Goal: Task Accomplishment & Management: Manage account settings

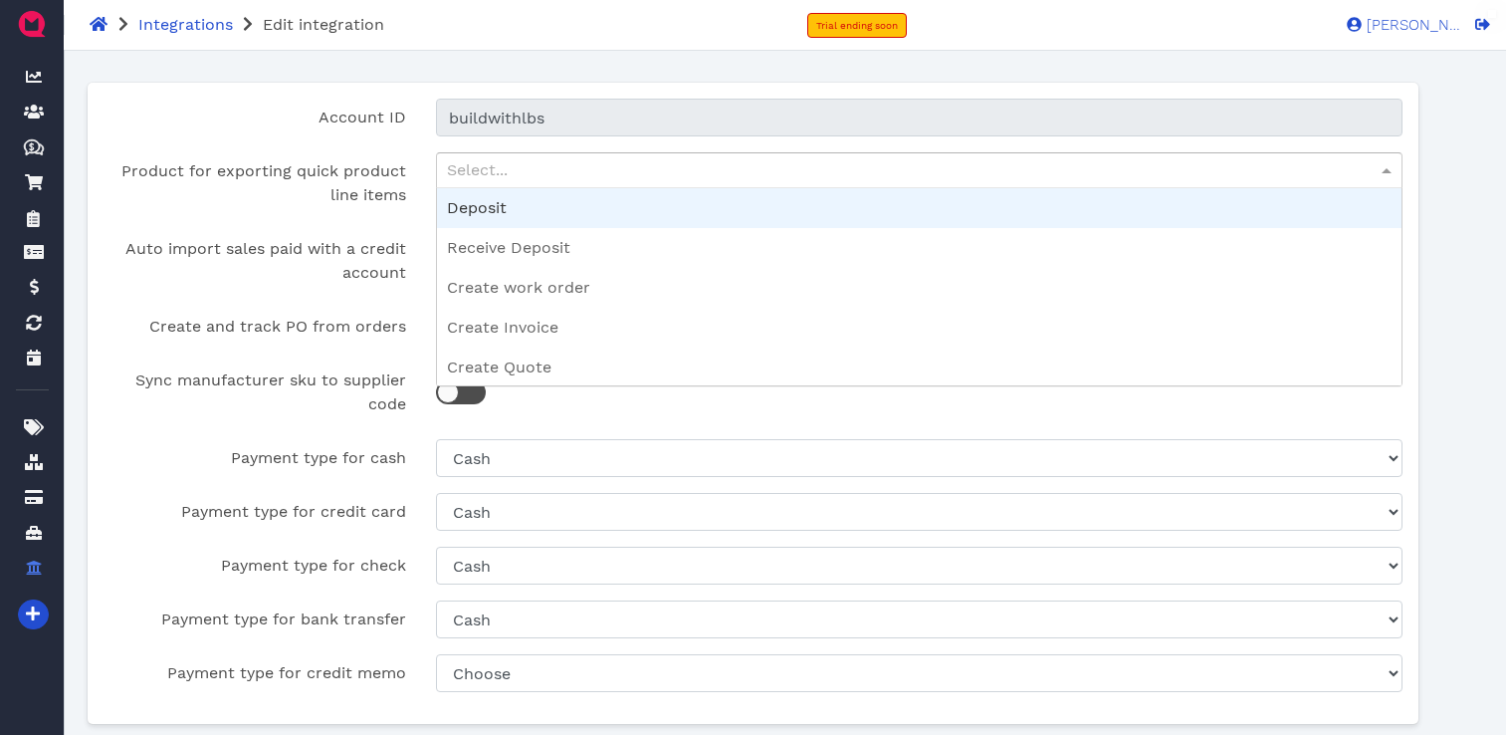
select select "3845b804-6429-4922-8262-f4548c947d14"
click at [482, 169] on div "Select..." at bounding box center [919, 170] width 964 height 34
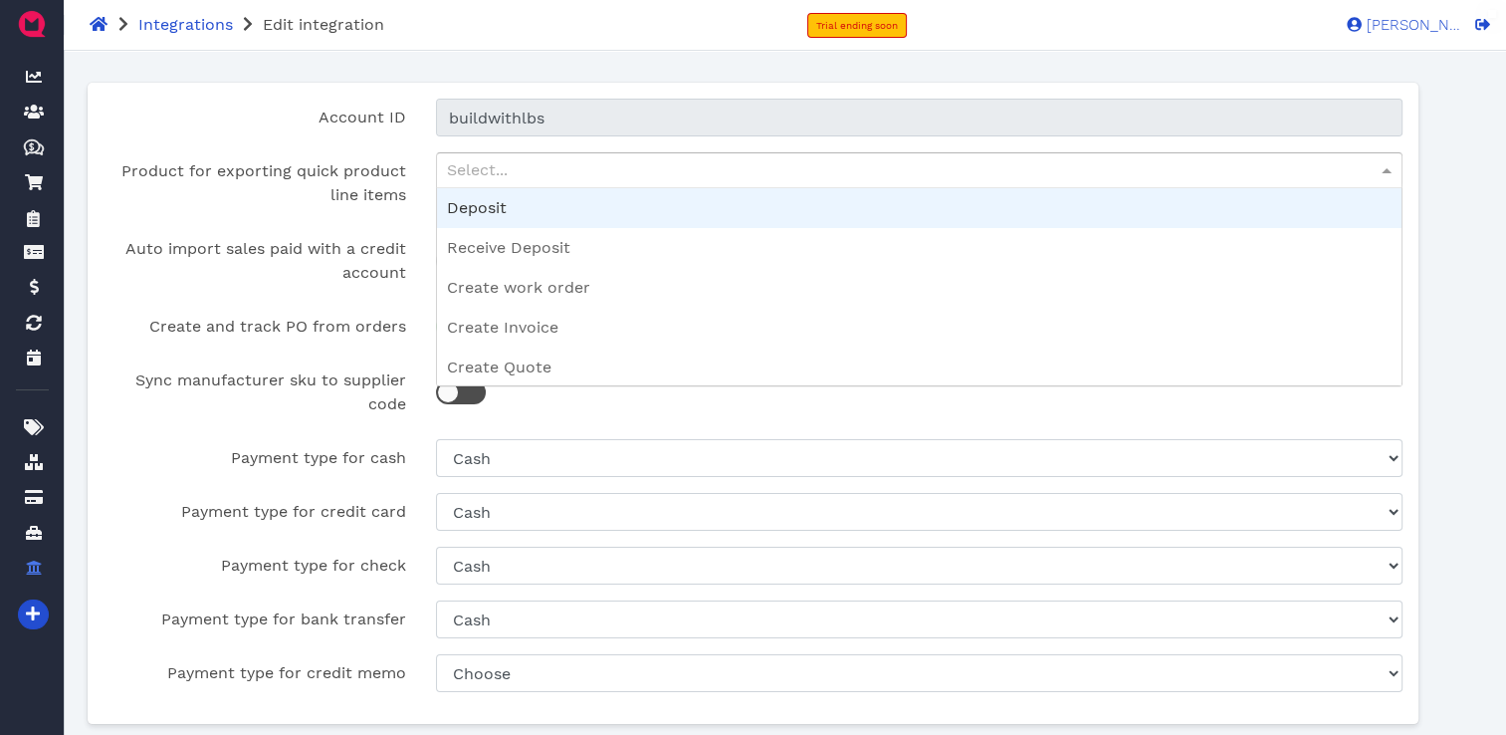
click at [482, 169] on div "Select..." at bounding box center [919, 170] width 964 height 34
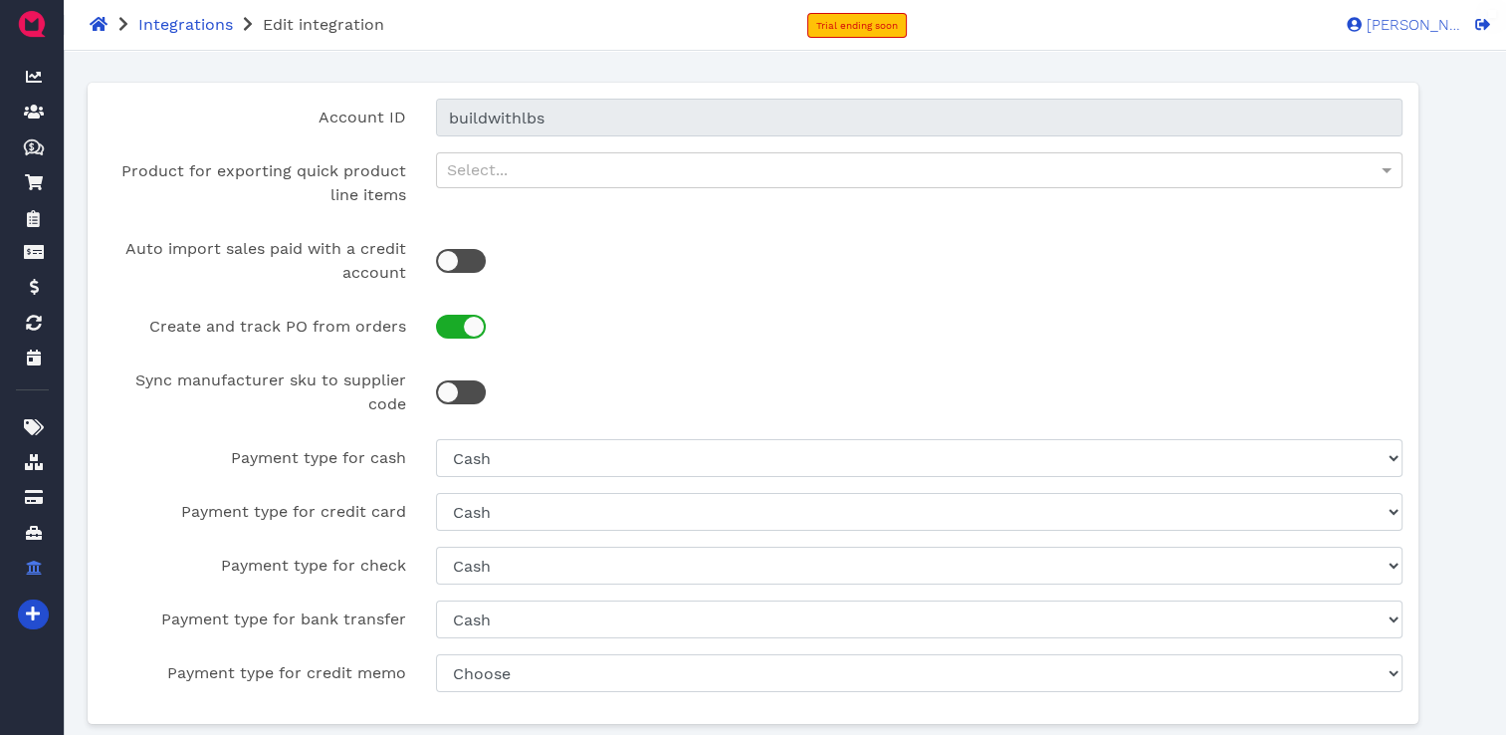
click at [408, 150] on div "Account ID buildwithlbs Product for exporting quick product line items Select..…" at bounding box center [753, 403] width 1331 height 641
click at [479, 265] on div at bounding box center [461, 261] width 50 height 24
checkbox input "true"
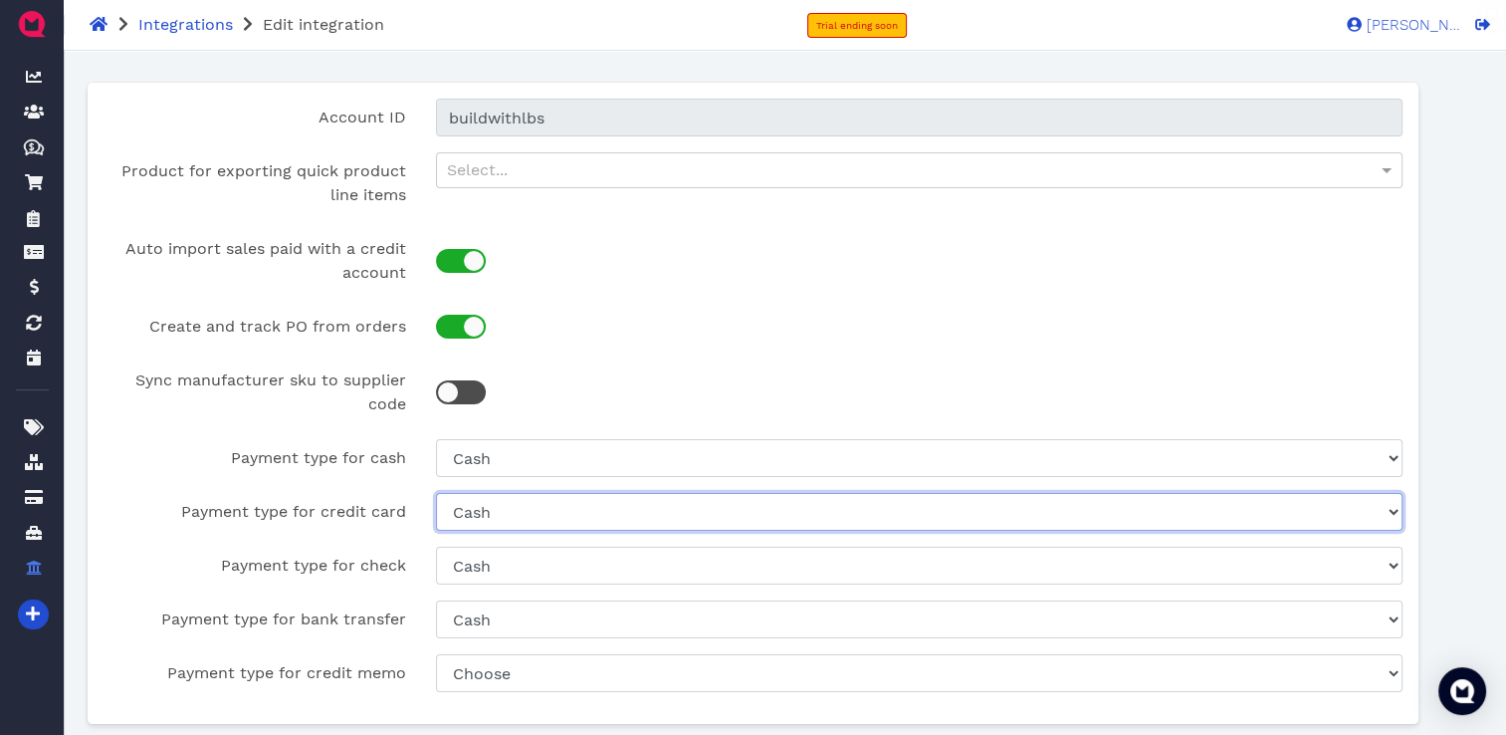
click at [607, 505] on select "Choose Return Product Cash Check" at bounding box center [919, 512] width 966 height 38
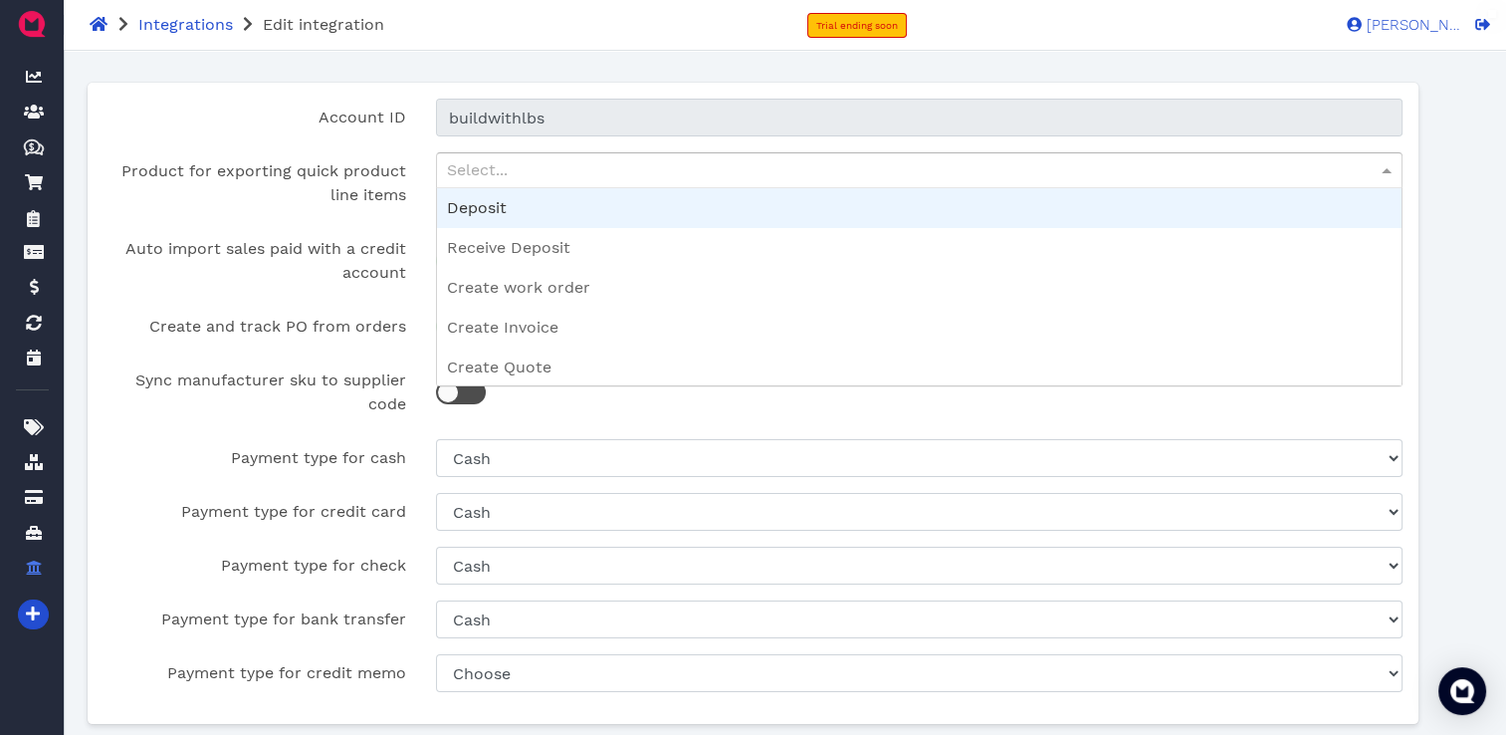
click at [732, 161] on div "Select..." at bounding box center [919, 170] width 964 height 34
click at [621, 172] on div "Select..." at bounding box center [919, 170] width 964 height 34
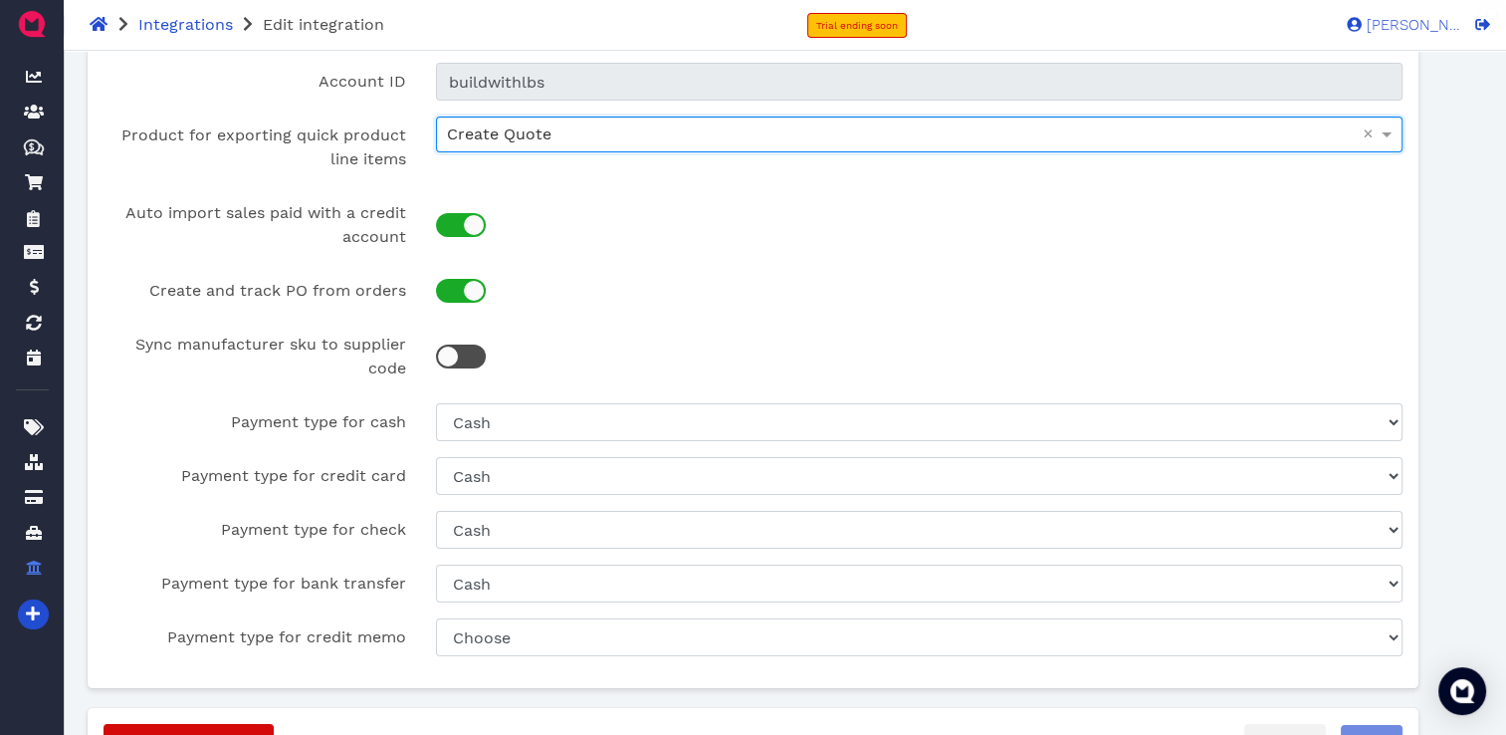
scroll to position [139, 0]
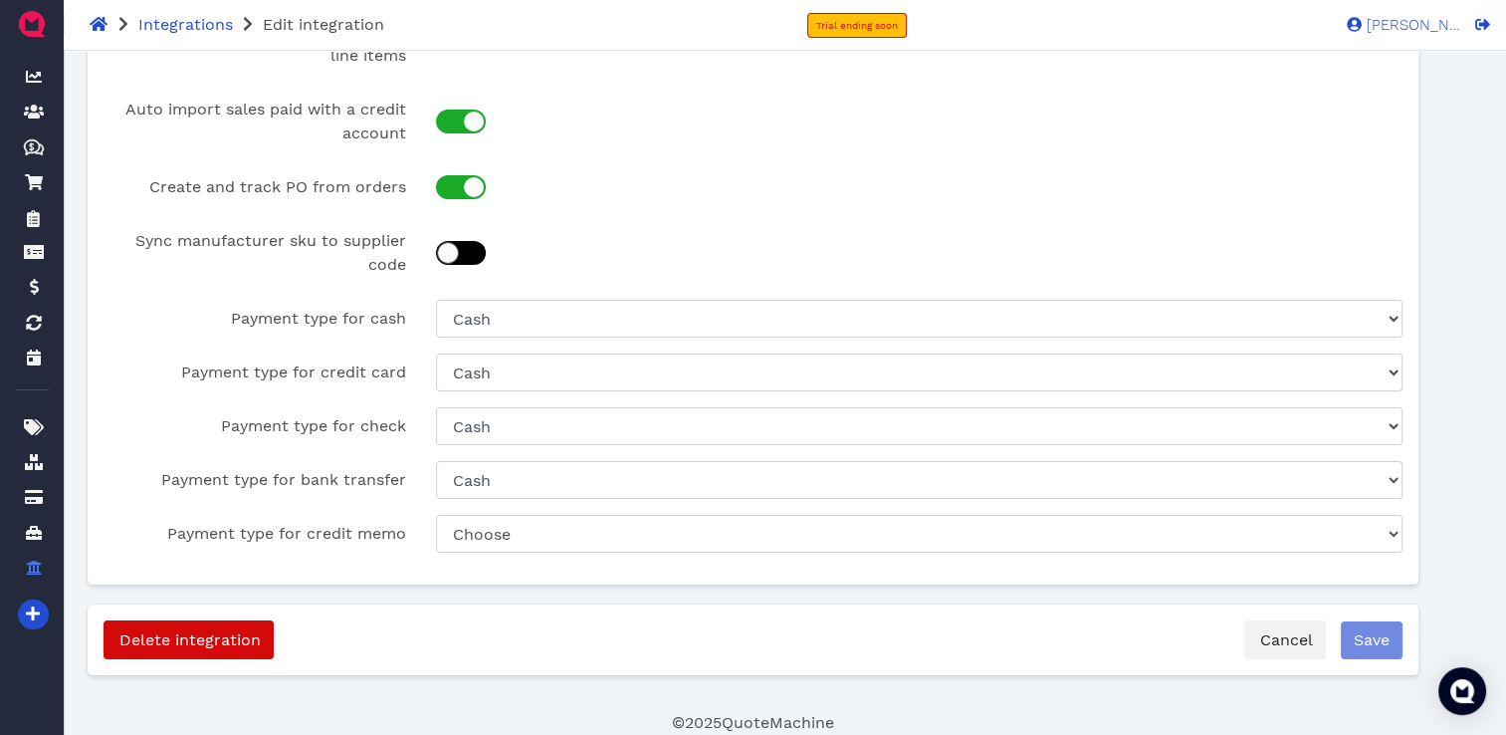
click at [470, 252] on div at bounding box center [471, 253] width 10 height 10
click at [450, 252] on div at bounding box center [451, 253] width 14 height 10
checkbox input "false"
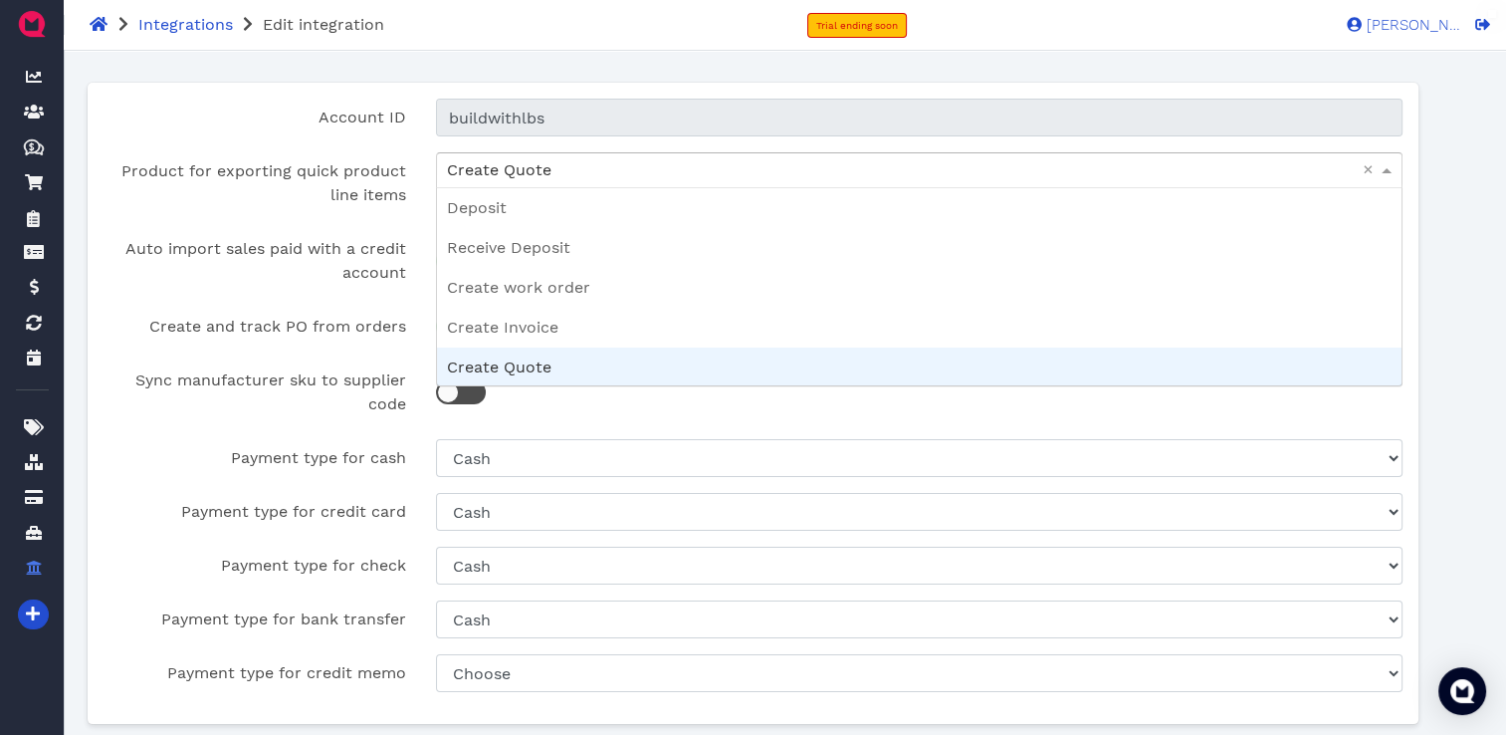
scroll to position [1, 0]
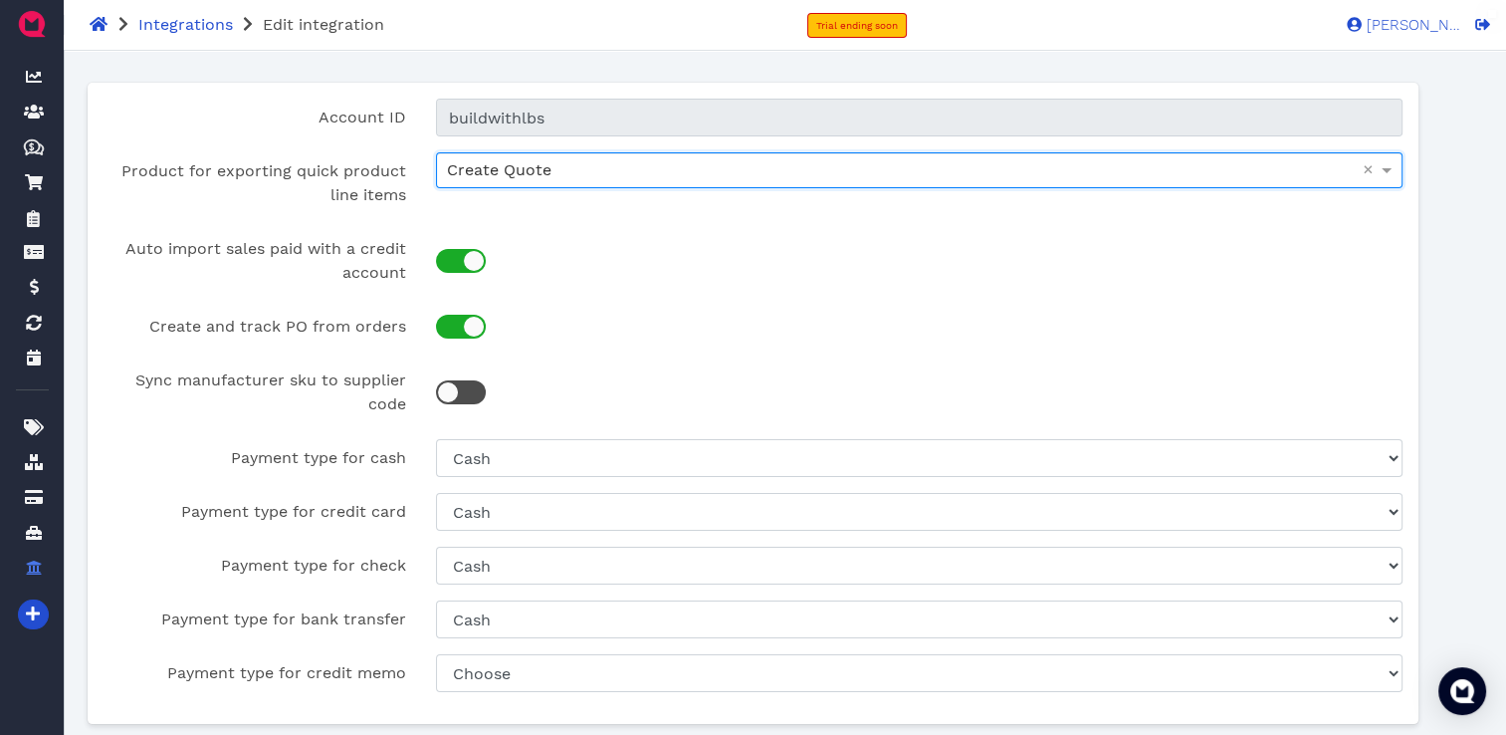
click at [1346, 406] on div at bounding box center [919, 392] width 996 height 62
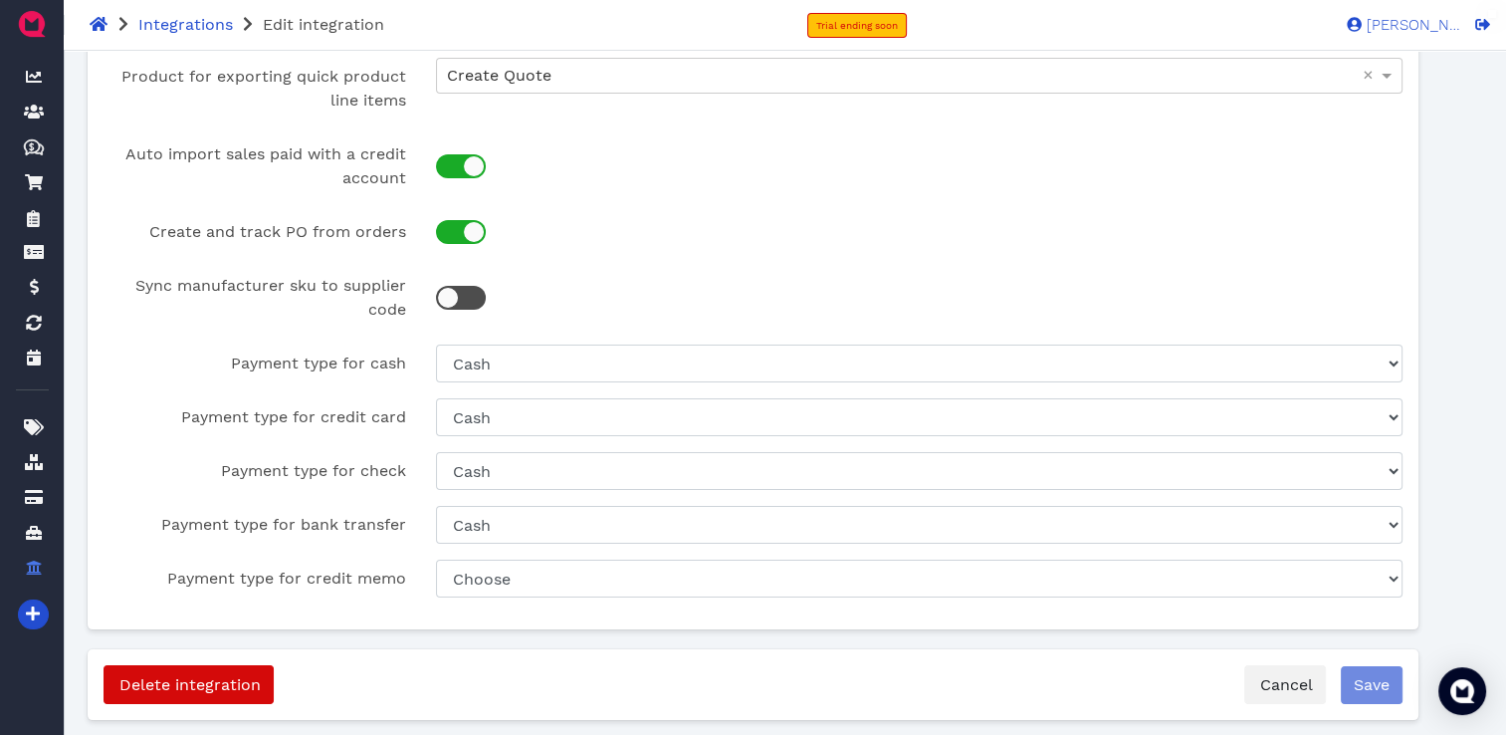
scroll to position [139, 0]
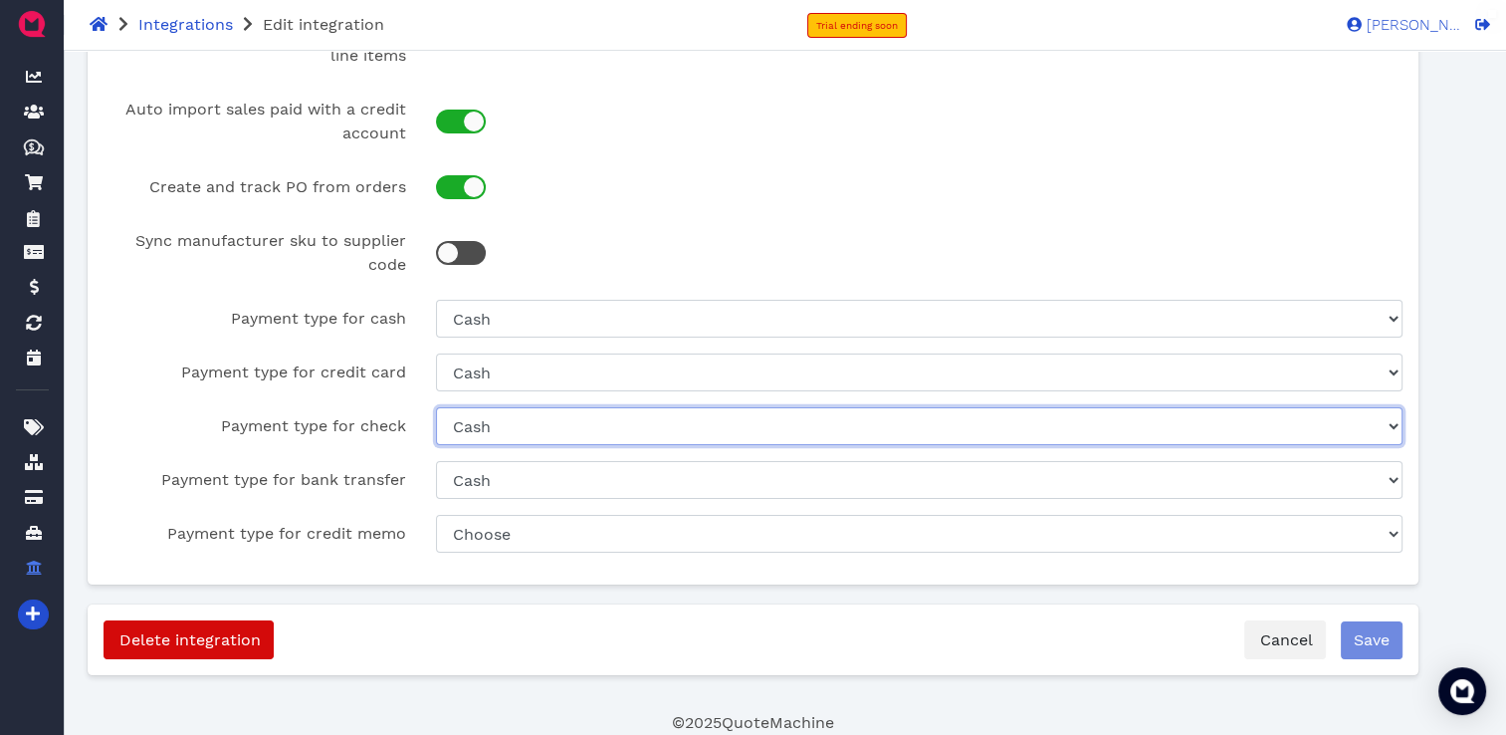
click at [745, 443] on select "Choose Return Product Cash Check" at bounding box center [919, 426] width 966 height 38
select select "4855bdc6-a05c-4fe2-b5dc-7832adf72c03"
click at [436, 407] on select "Choose Return Product Cash Check" at bounding box center [919, 426] width 966 height 38
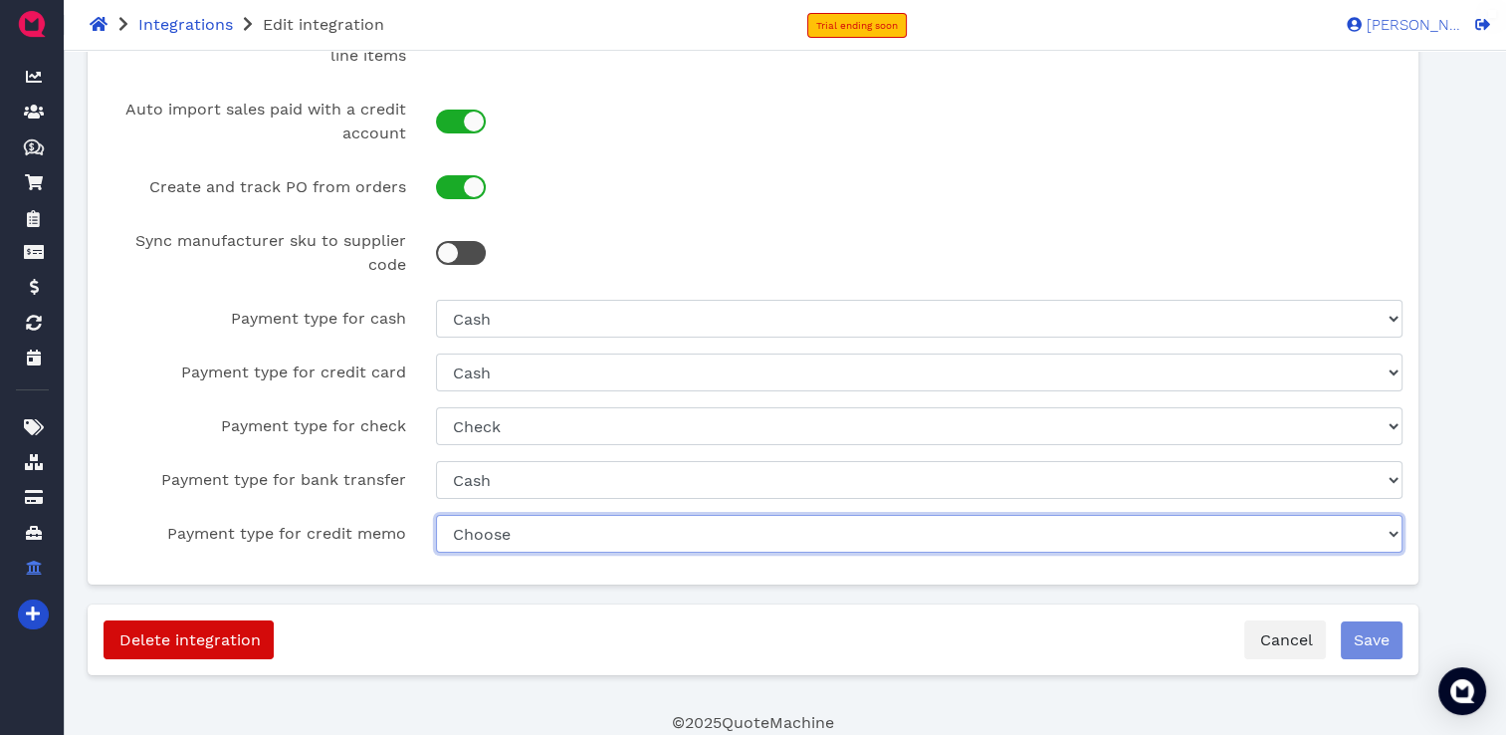
click at [609, 527] on select "Choose Return Product Cash Check" at bounding box center [919, 534] width 966 height 38
select select "29e19764-24f1-4328-8899-a692f65856db"
click at [436, 515] on select "Choose Return Product Cash Check" at bounding box center [919, 534] width 966 height 38
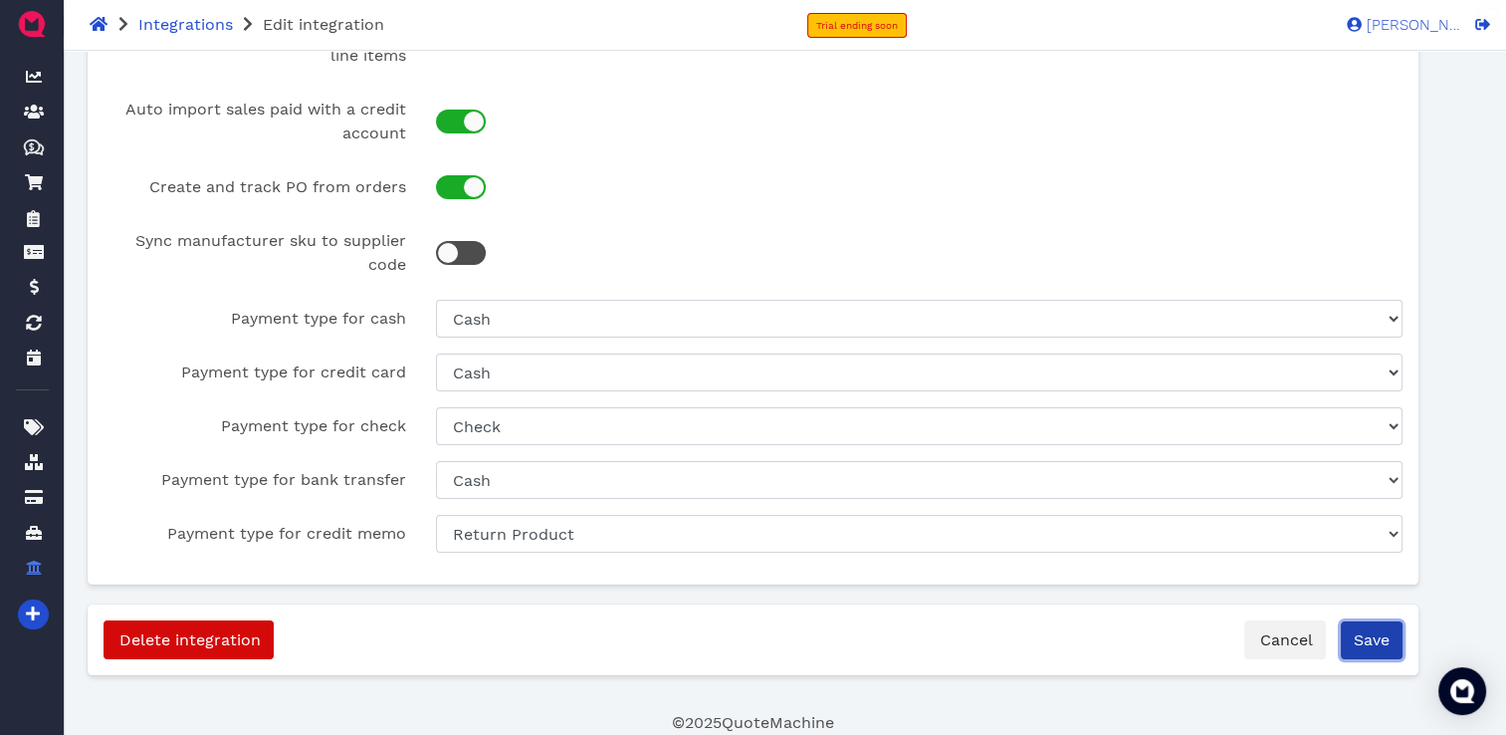
click at [1376, 633] on button "Save" at bounding box center [1372, 640] width 62 height 38
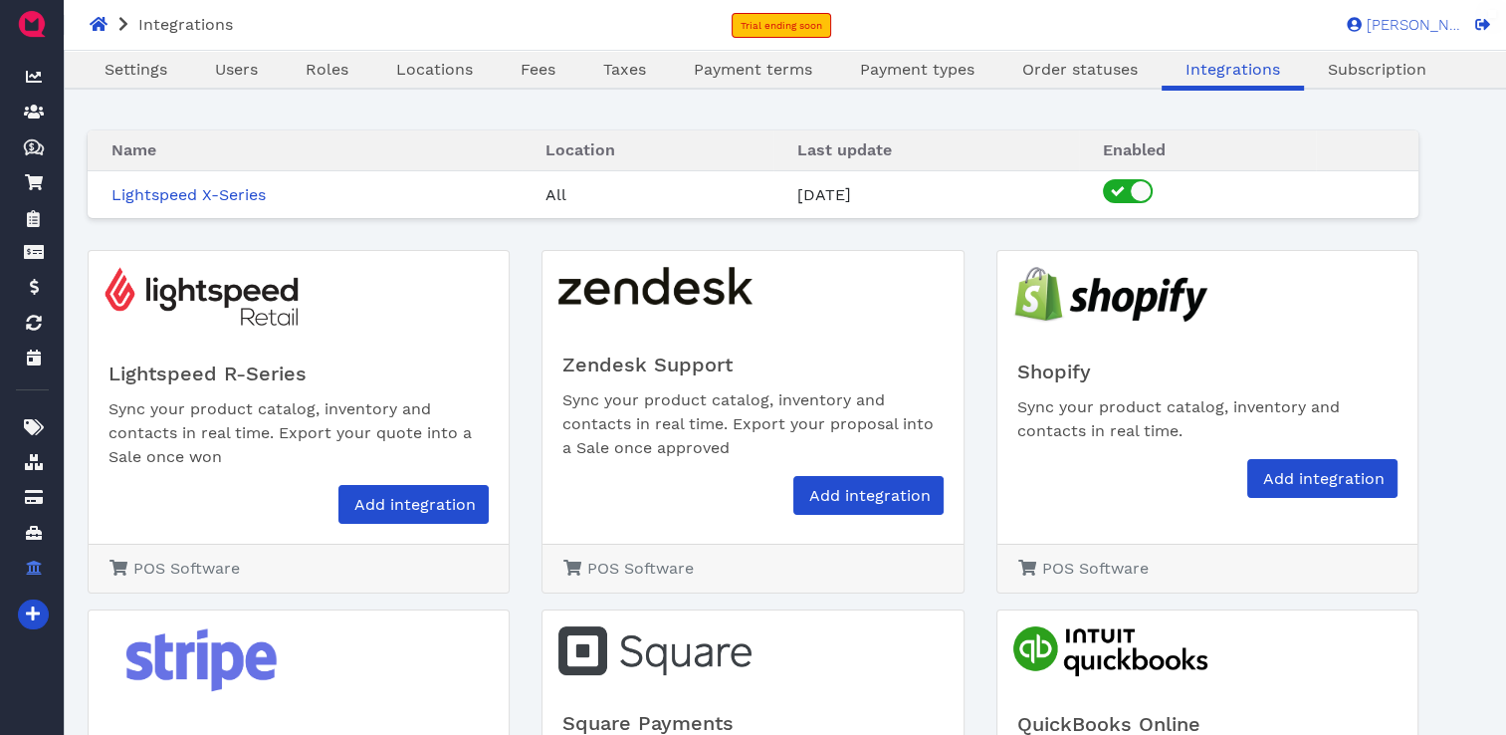
scroll to position [48, 0]
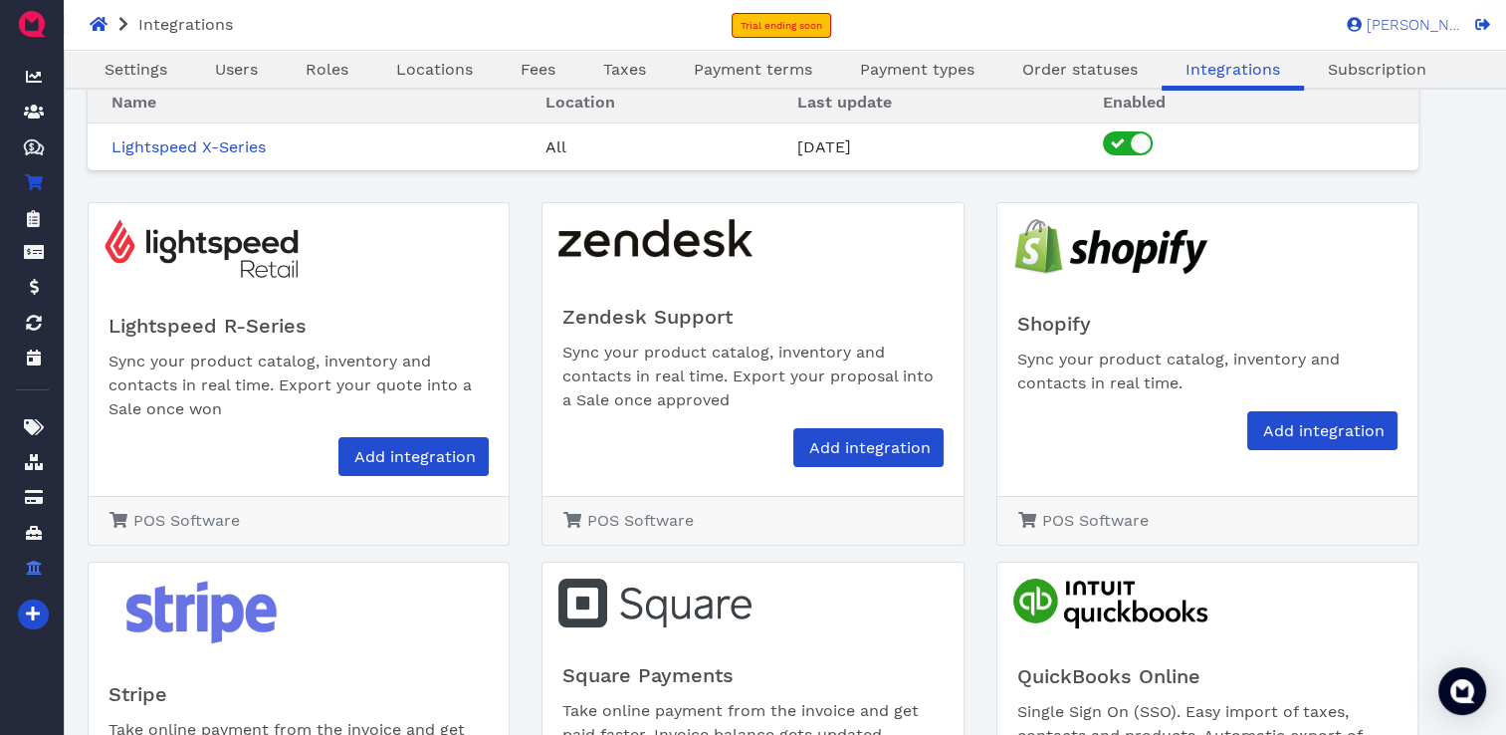
click at [27, 185] on icon at bounding box center [34, 182] width 18 height 16
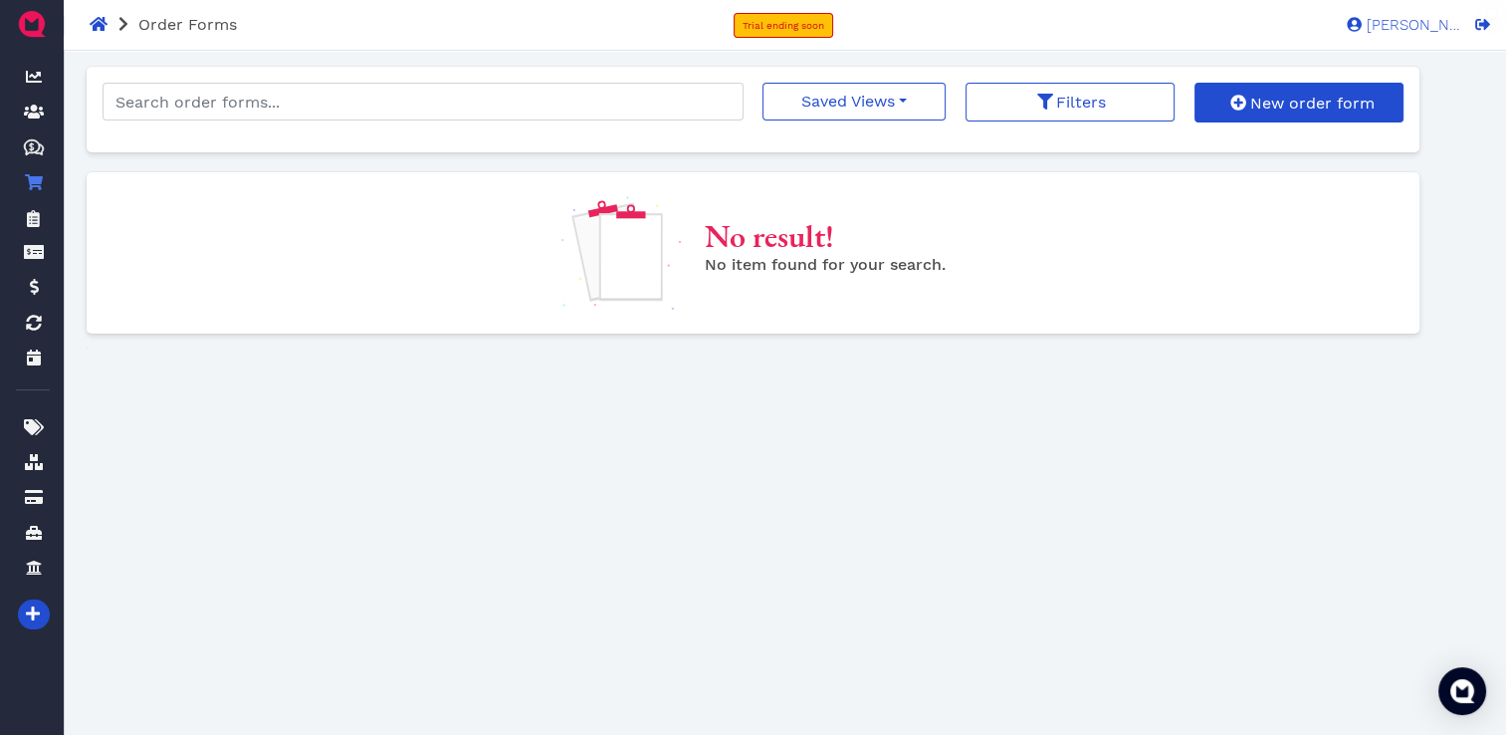
click at [27, 185] on icon at bounding box center [34, 182] width 18 height 16
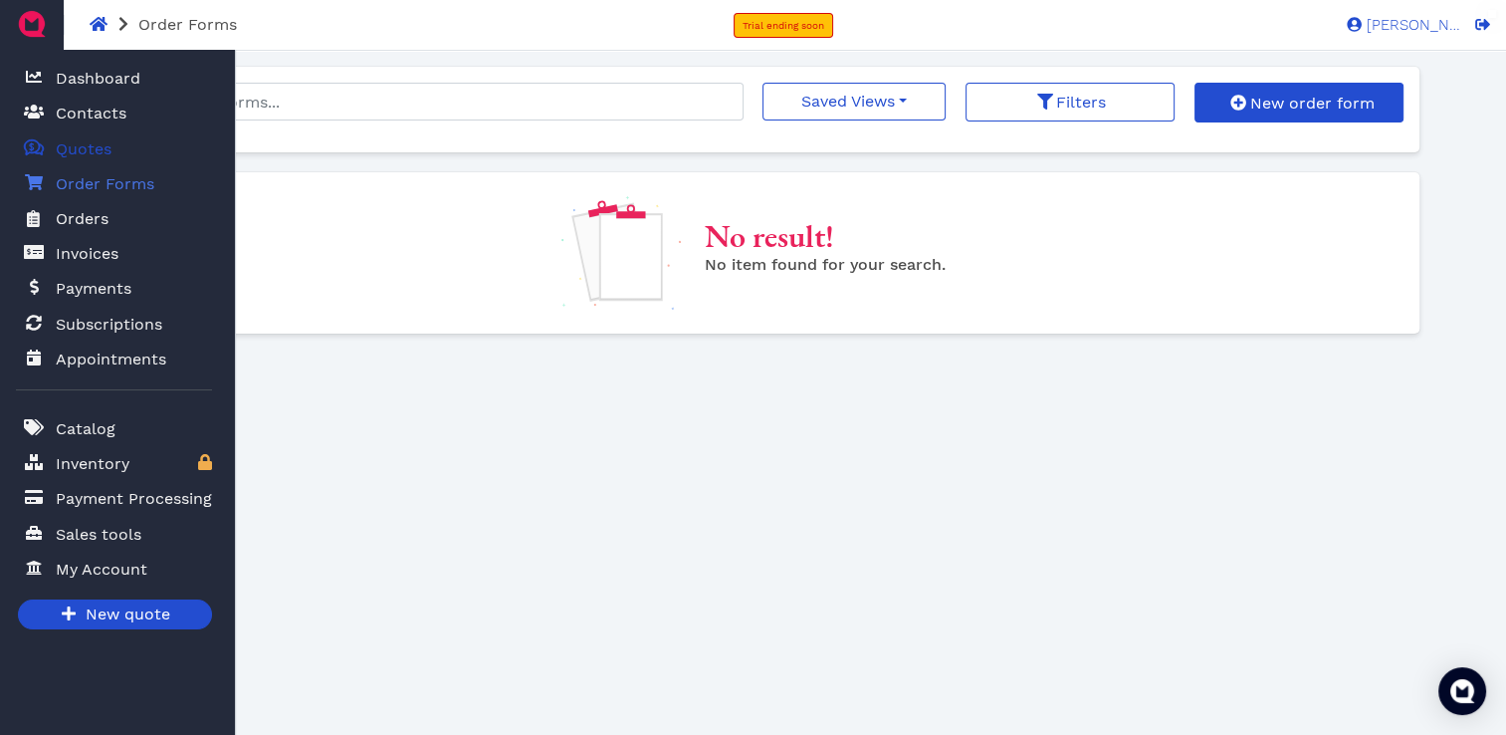
click at [88, 156] on span "Quotes" at bounding box center [84, 149] width 56 height 24
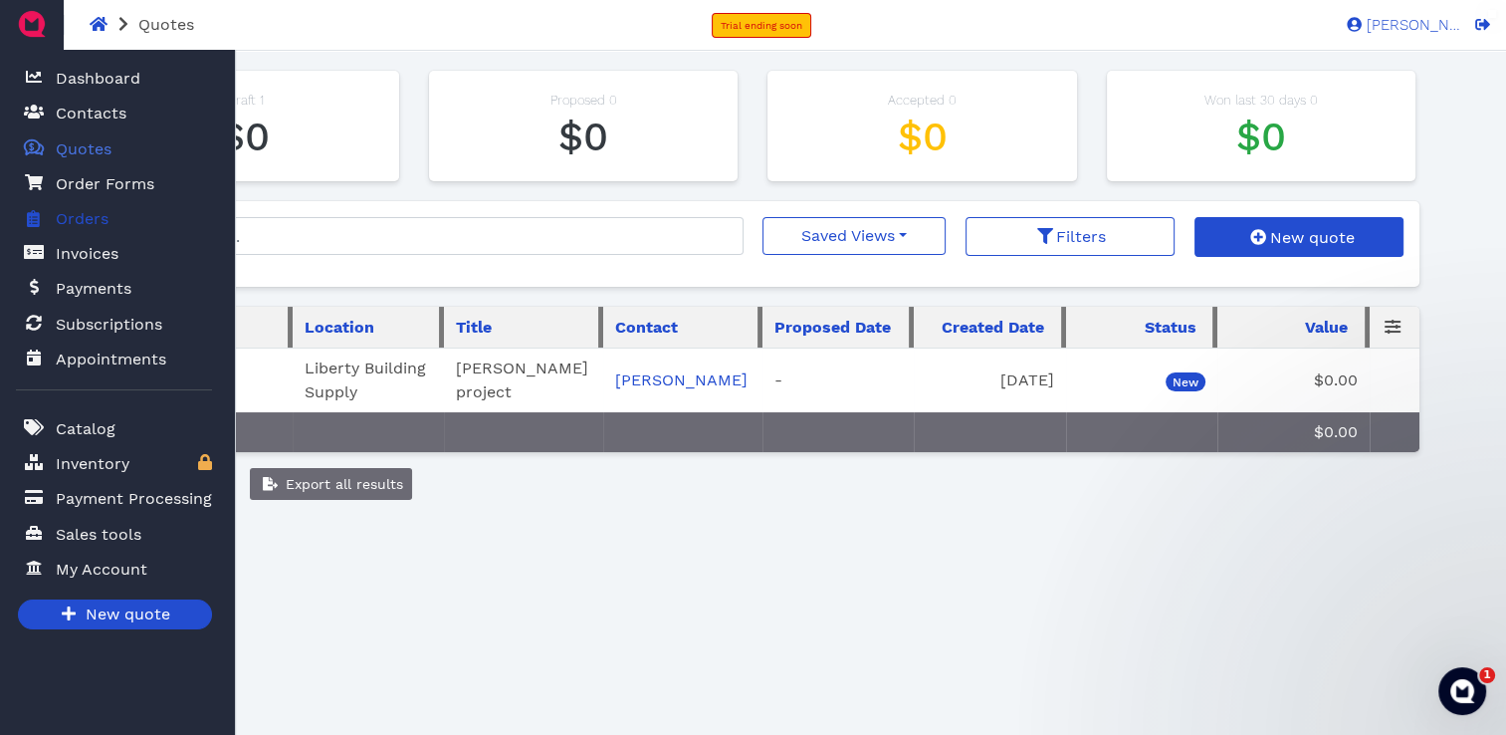
click at [73, 217] on span "Orders" at bounding box center [82, 219] width 53 height 24
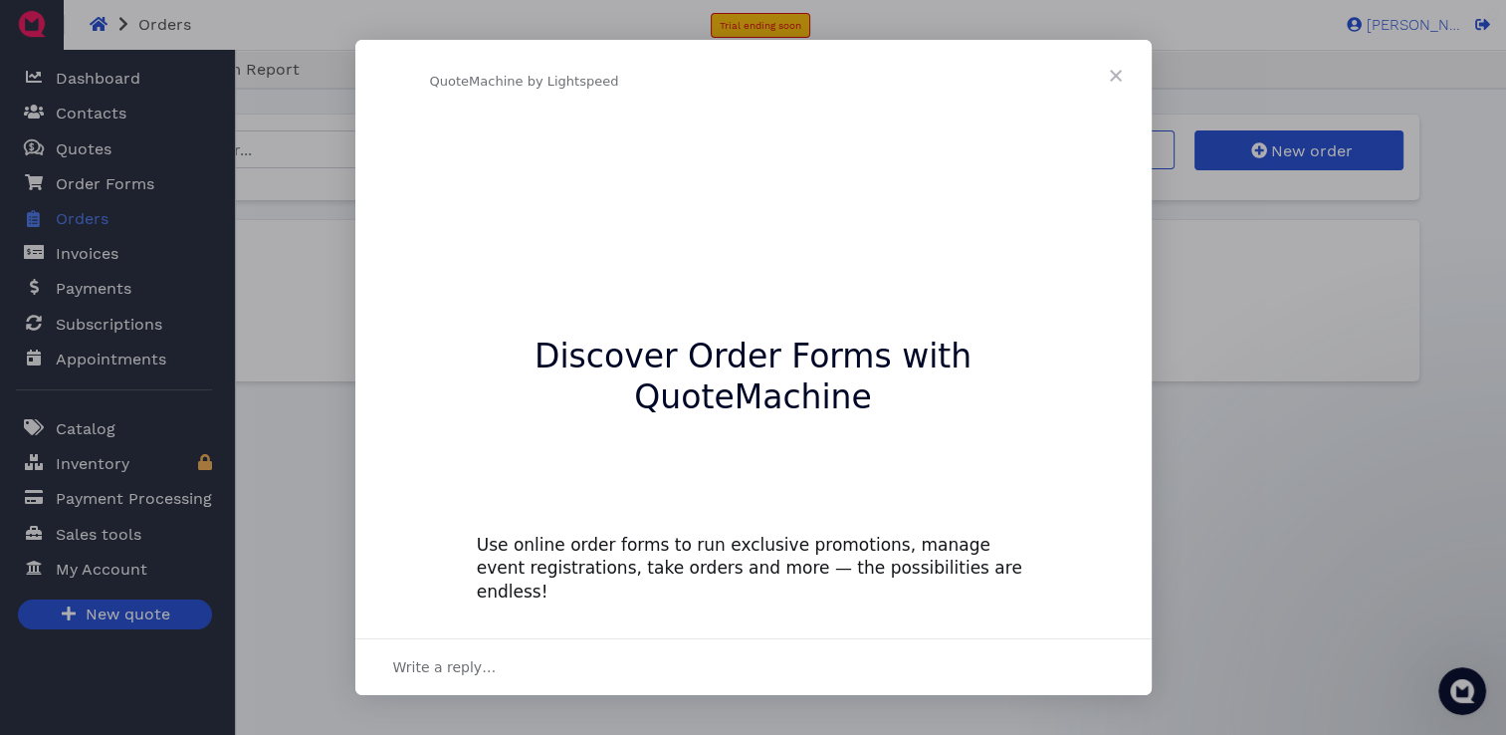
click at [88, 252] on div "Intercom messenger" at bounding box center [753, 367] width 1506 height 735
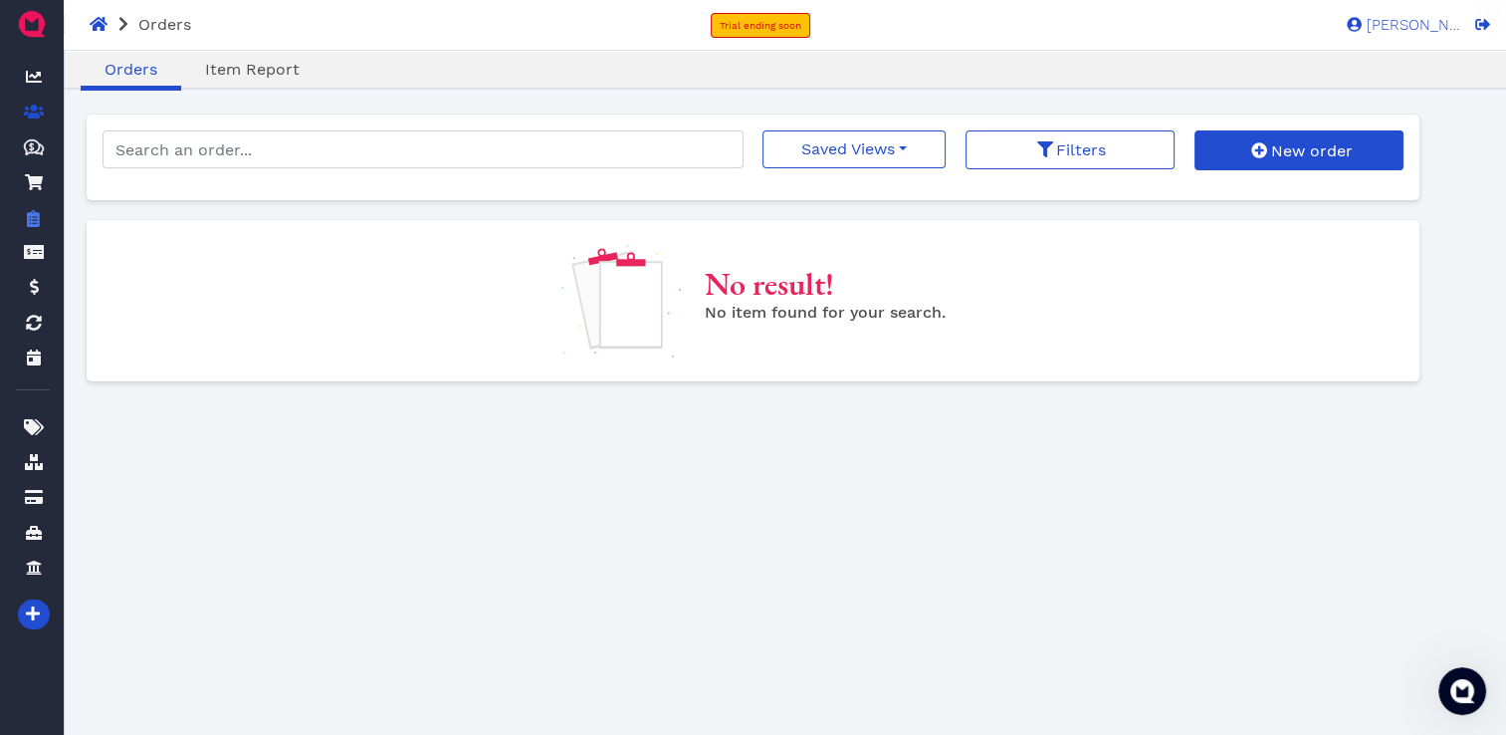
click at [25, 115] on icon at bounding box center [34, 112] width 20 height 14
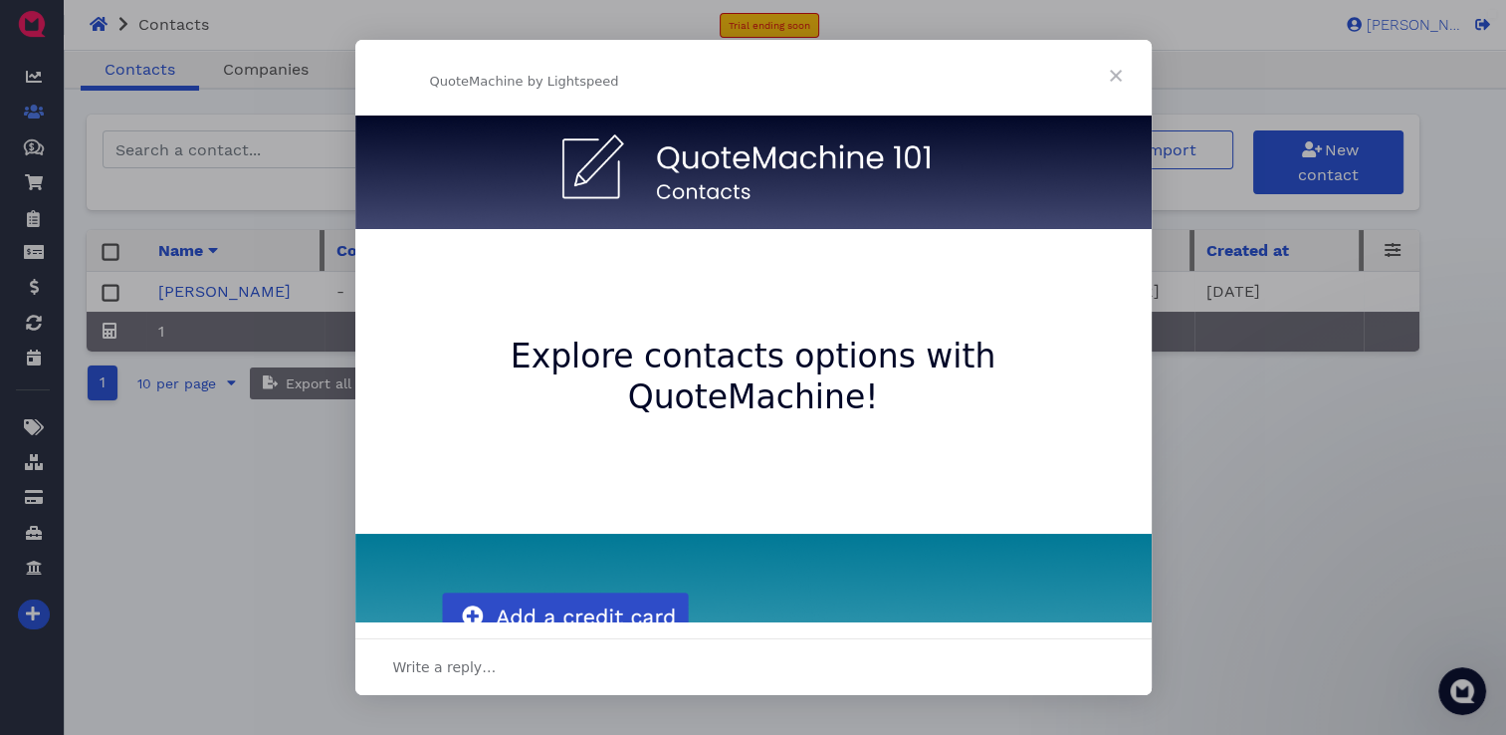
click at [1119, 78] on span "Close" at bounding box center [1116, 76] width 72 height 72
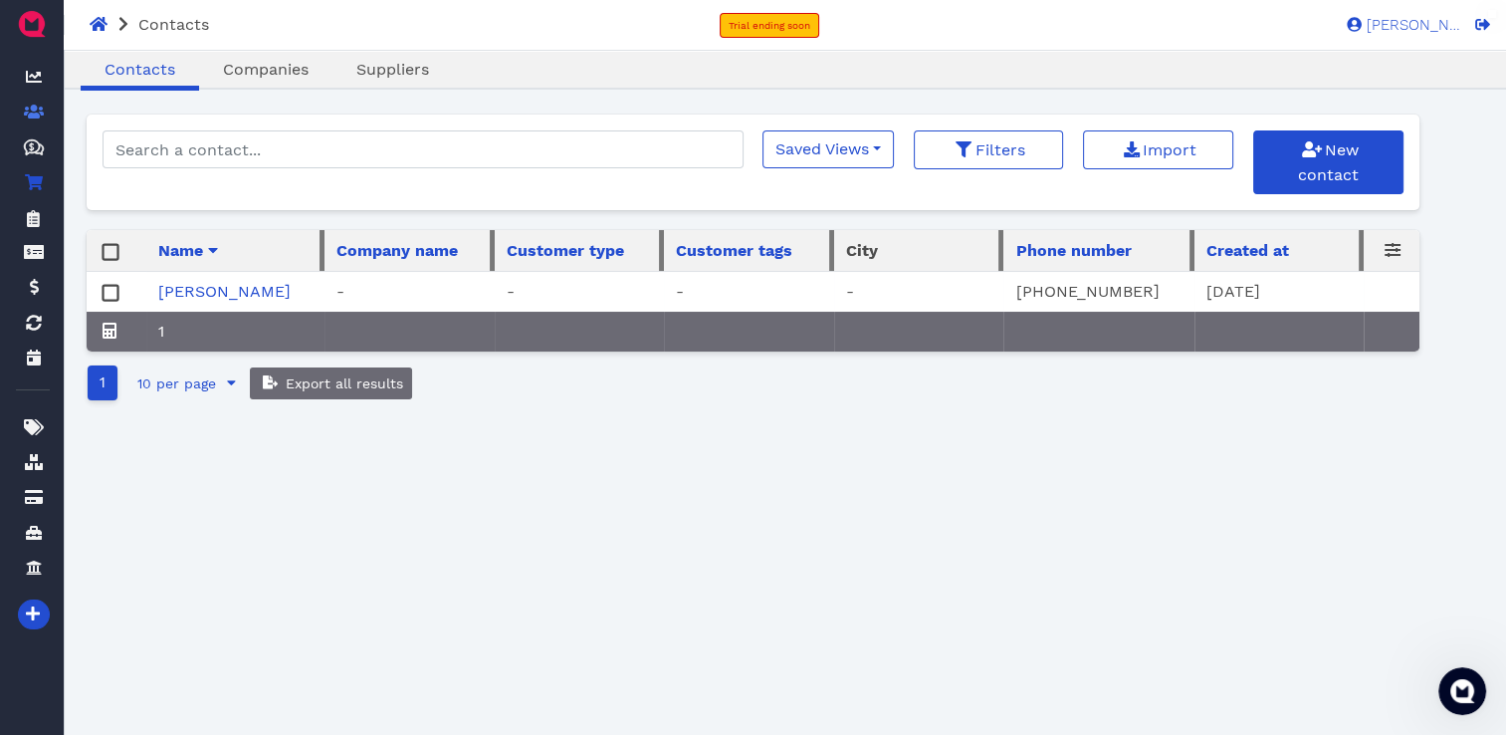
click at [32, 179] on icon at bounding box center [34, 182] width 18 height 16
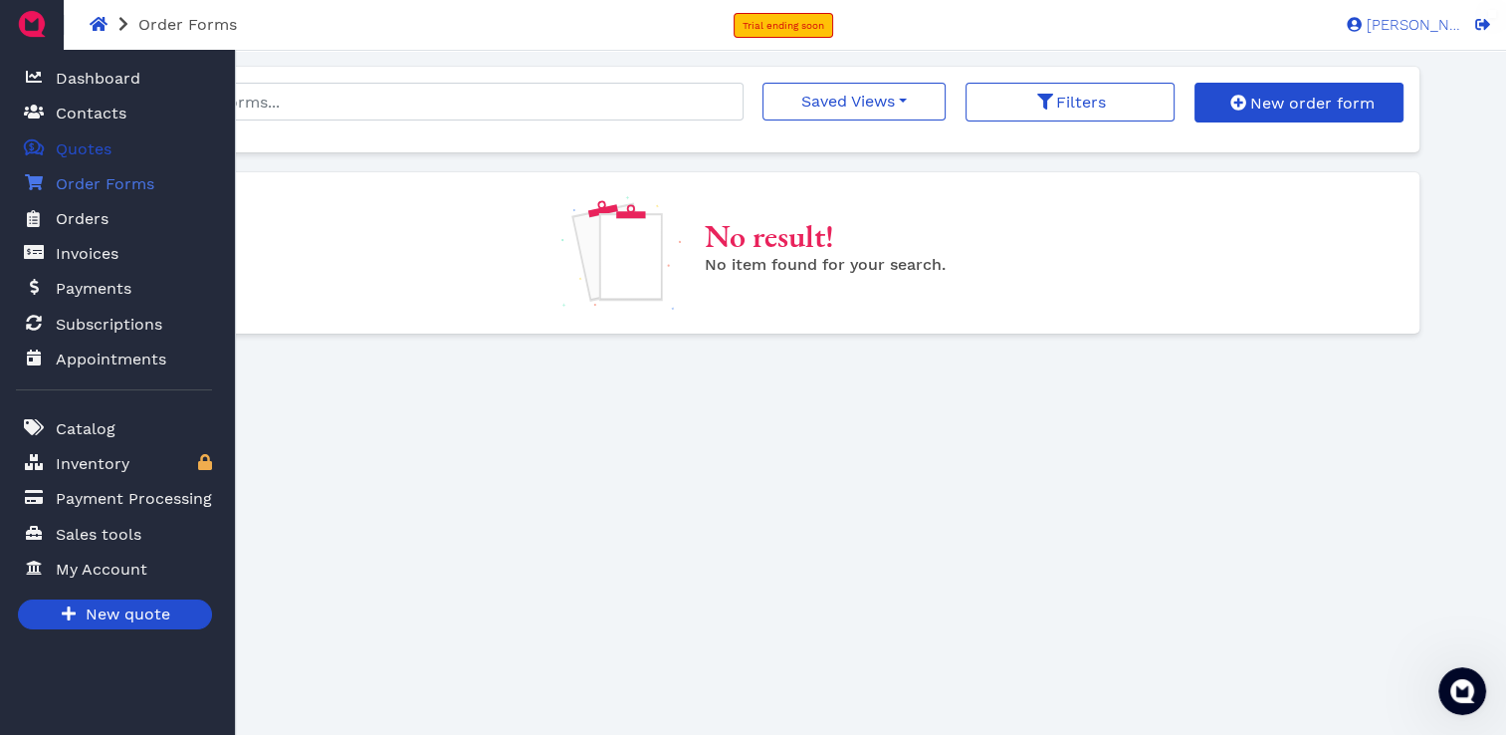
click at [75, 159] on span "Quotes" at bounding box center [84, 149] width 56 height 24
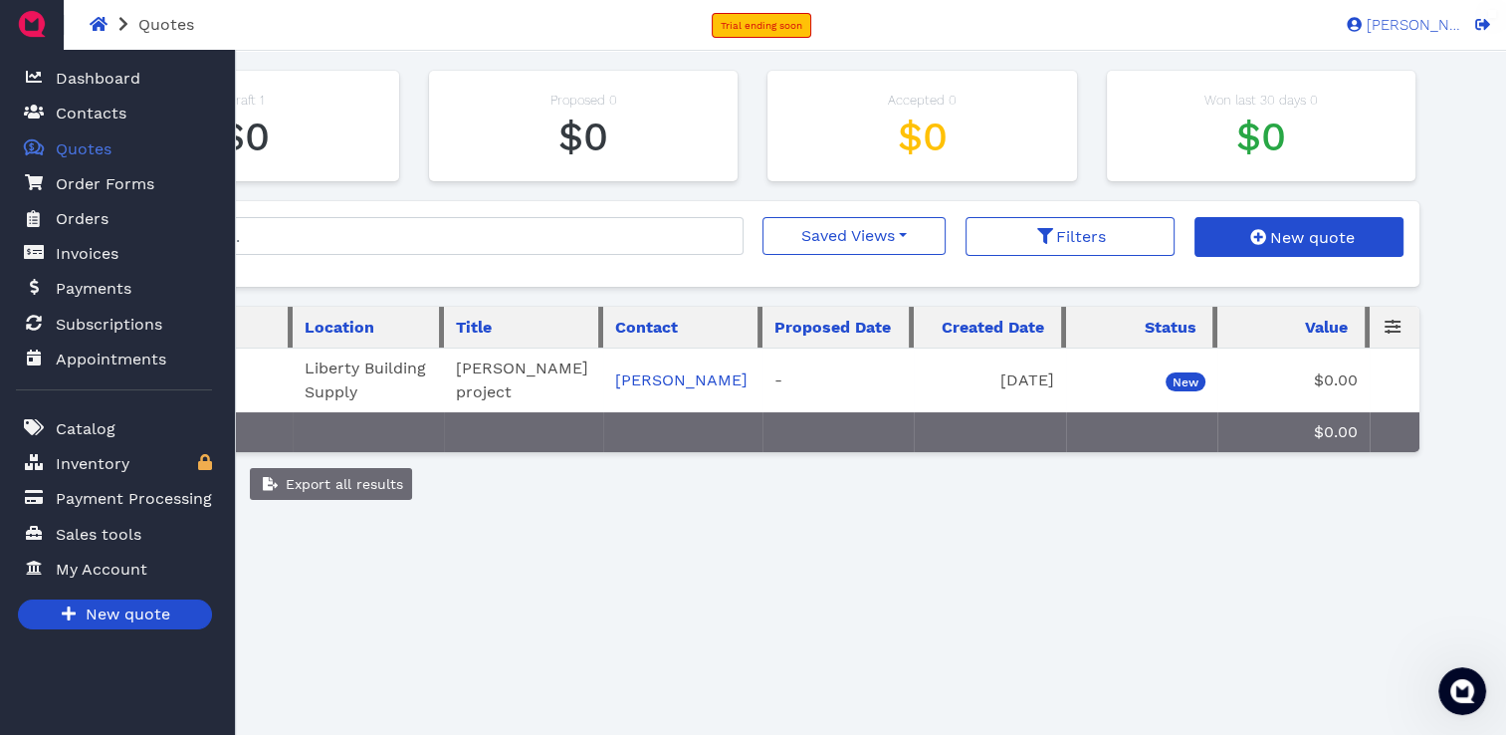
click at [351, 605] on div "Oops! × Draft 1 $0 Proposed 0 $0 Accepted 0 $0 Won last 30 days 0 $0 Saved View…" at bounding box center [753, 415] width 1333 height 697
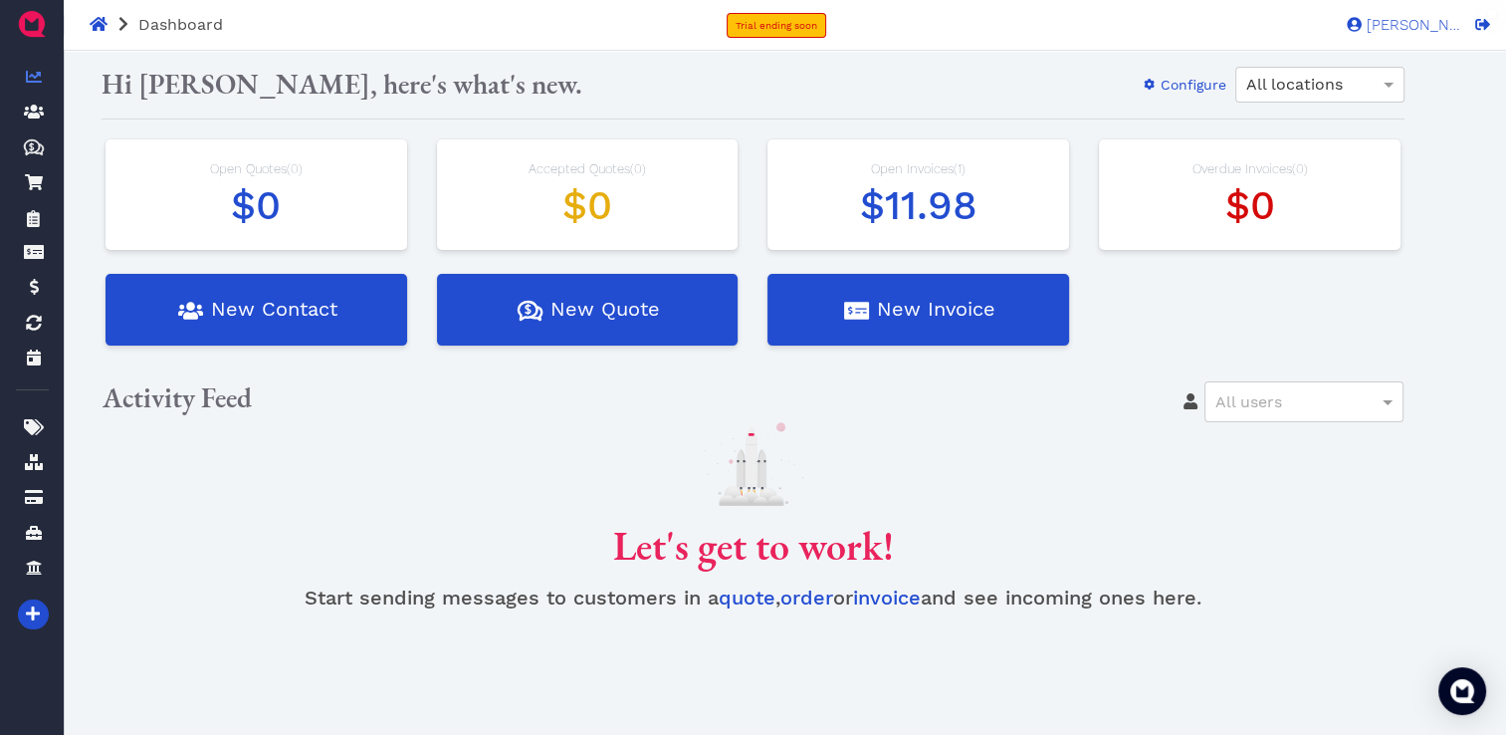
click at [30, 27] on img at bounding box center [32, 24] width 32 height 32
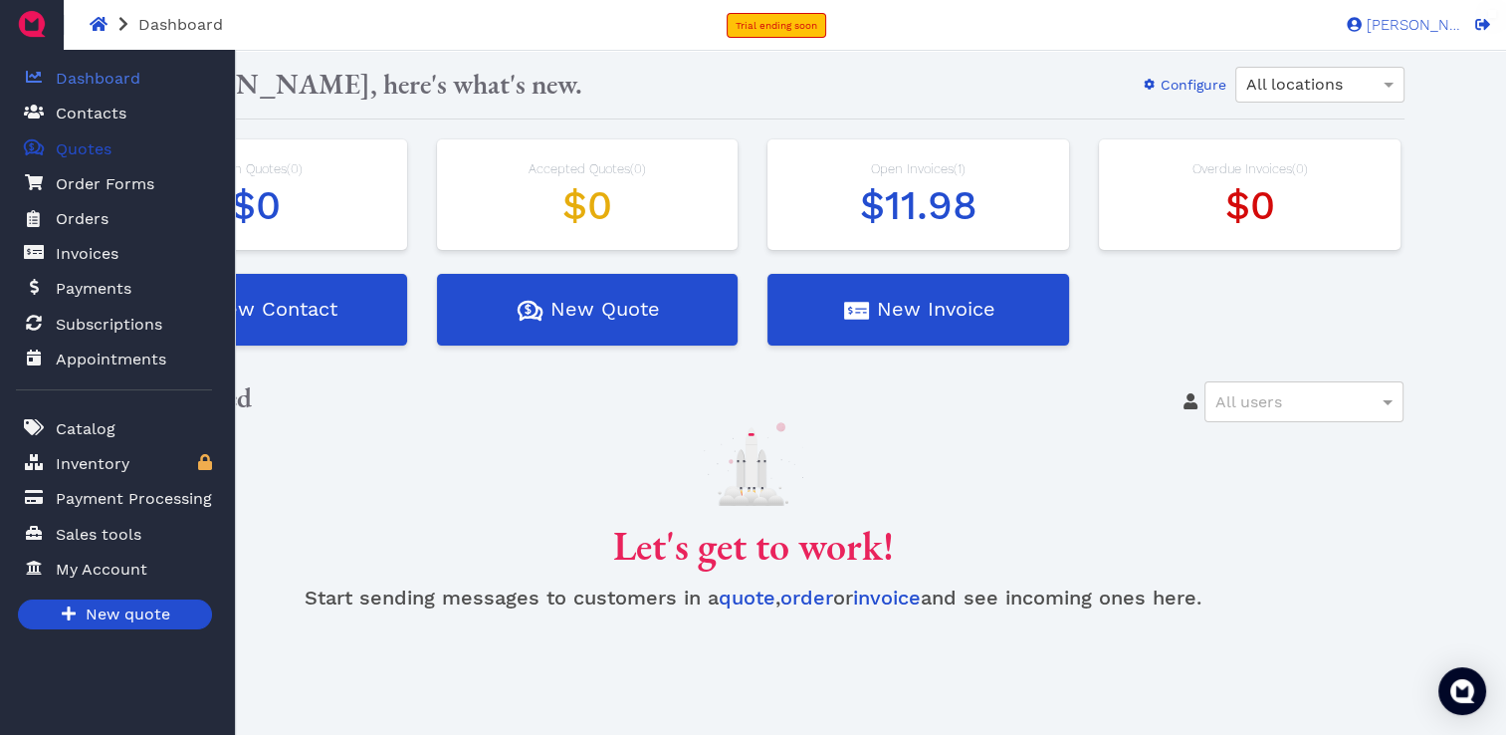
click at [69, 147] on span "Quotes" at bounding box center [84, 149] width 56 height 24
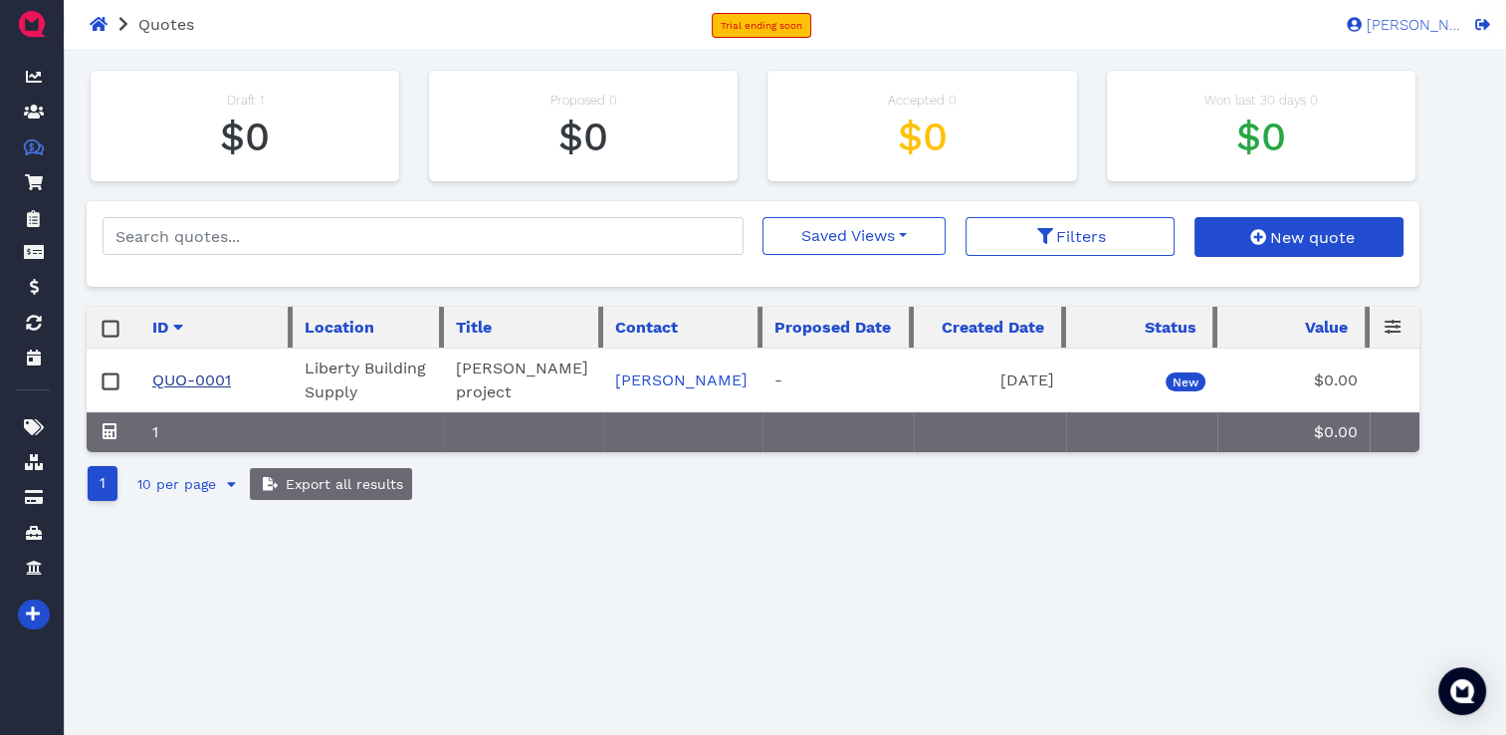
click at [218, 382] on link "QUO-0001" at bounding box center [191, 379] width 79 height 19
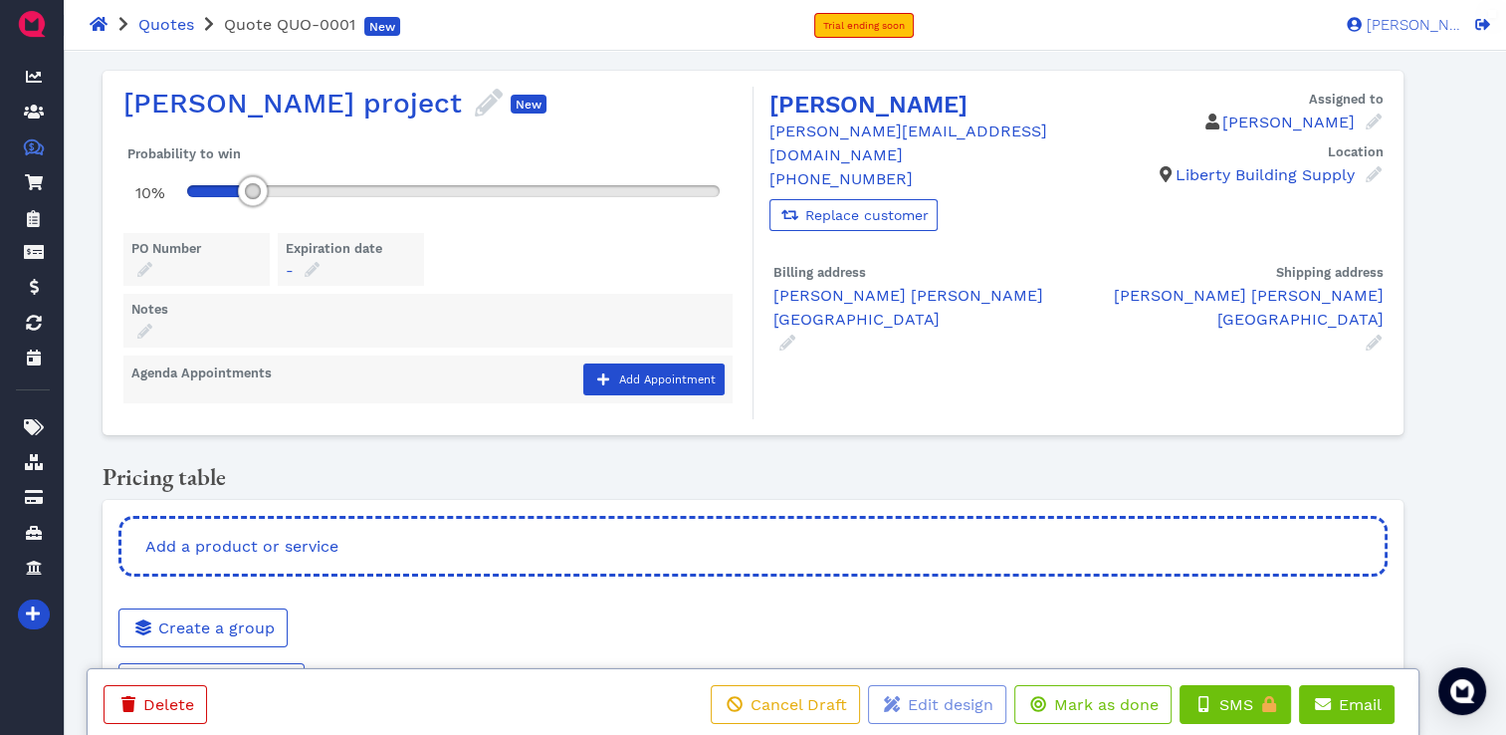
click at [1499, 124] on div "[PERSON_NAME] Dashboard Contacts Quotes Created with Sketch. $ Quotes Order For…" at bounding box center [753, 419] width 1506 height 737
